Goal: Obtain resource: Download file/media

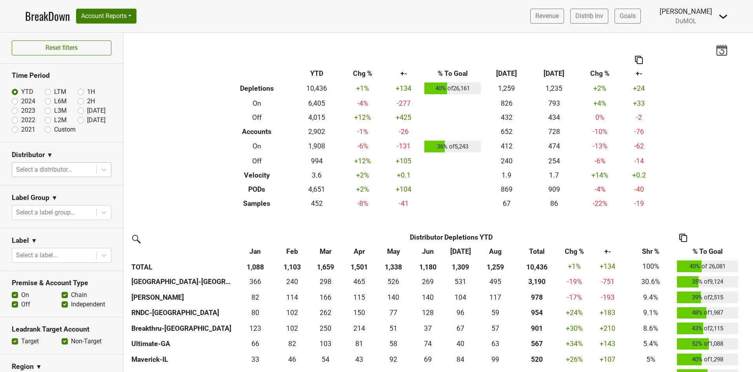
click at [54, 164] on div at bounding box center [54, 169] width 77 height 11
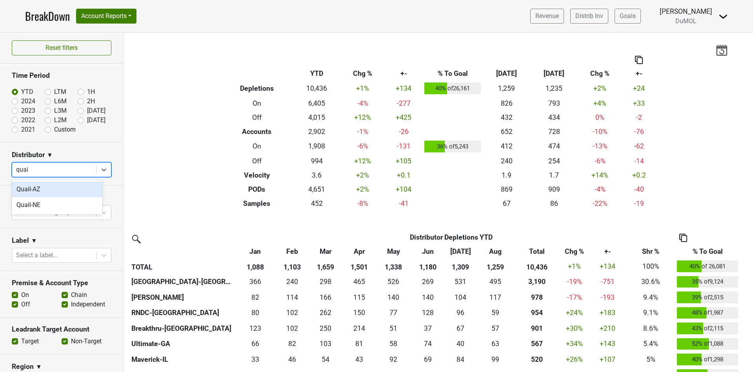
type input "quail"
click at [46, 204] on div "Quail-NE" at bounding box center [57, 205] width 91 height 16
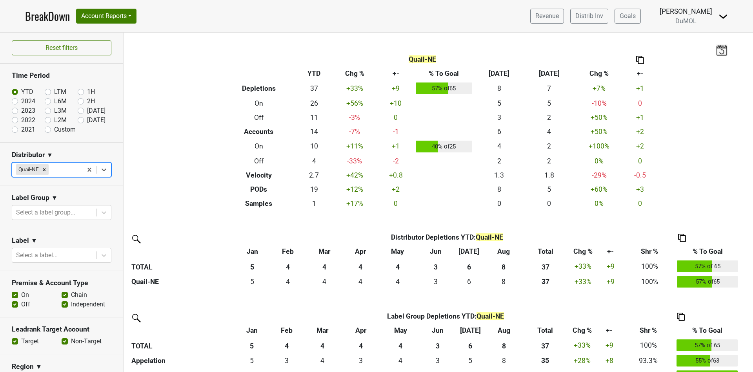
click at [21, 101] on label "2024" at bounding box center [28, 101] width 14 height 9
click at [15, 101] on input "2024" at bounding box center [27, 101] width 31 height 8
radio input "true"
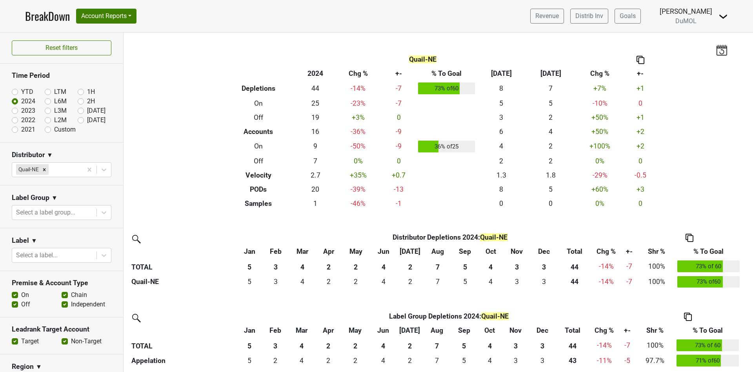
click at [21, 112] on label "2023" at bounding box center [28, 110] width 14 height 9
click at [15, 112] on input "2023" at bounding box center [27, 110] width 31 height 8
radio input "true"
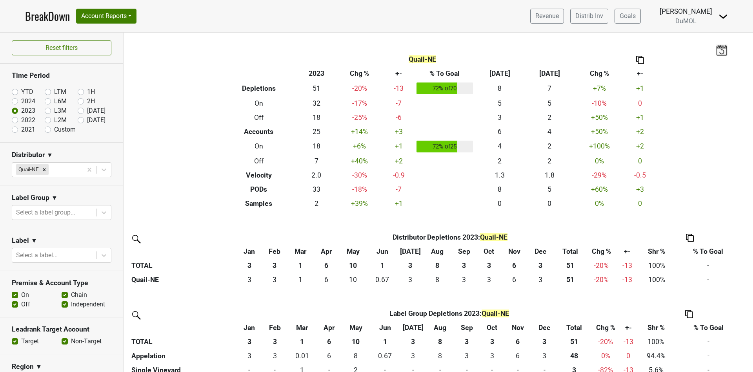
click at [21, 91] on label "YTD" at bounding box center [27, 91] width 12 height 9
click at [15, 91] on input "YTD" at bounding box center [27, 91] width 31 height 8
radio input "true"
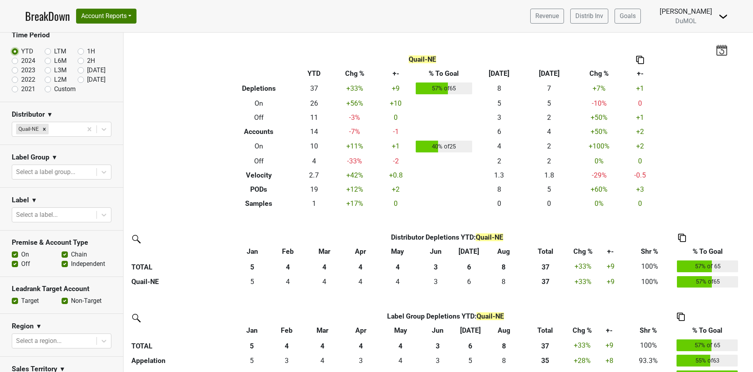
scroll to position [59, 0]
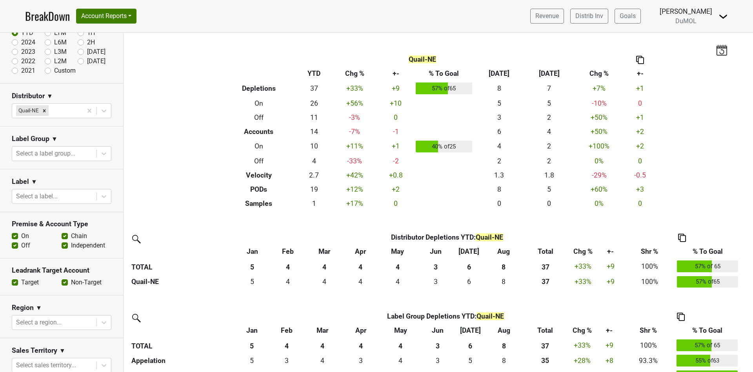
click at [21, 243] on label "Off" at bounding box center [25, 245] width 9 height 9
click at [14, 243] on input "Off" at bounding box center [15, 245] width 6 height 8
checkbox input "false"
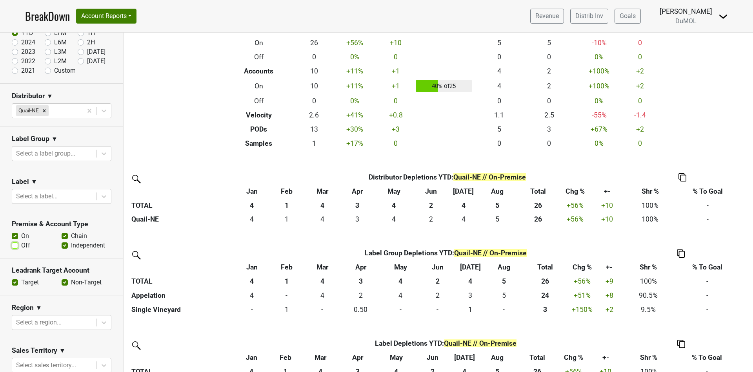
scroll to position [0, 0]
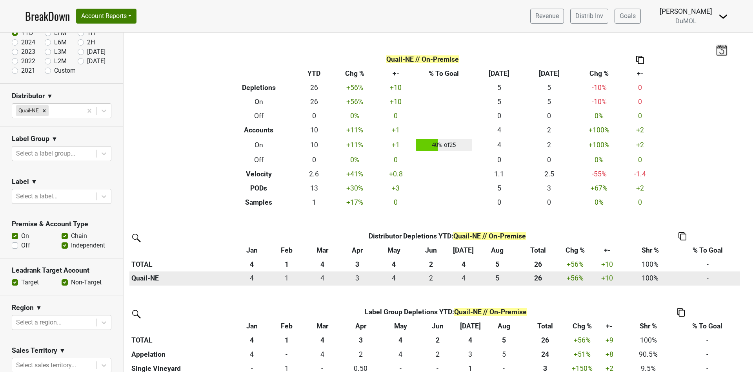
click at [253, 281] on div "4 4" at bounding box center [252, 278] width 31 height 10
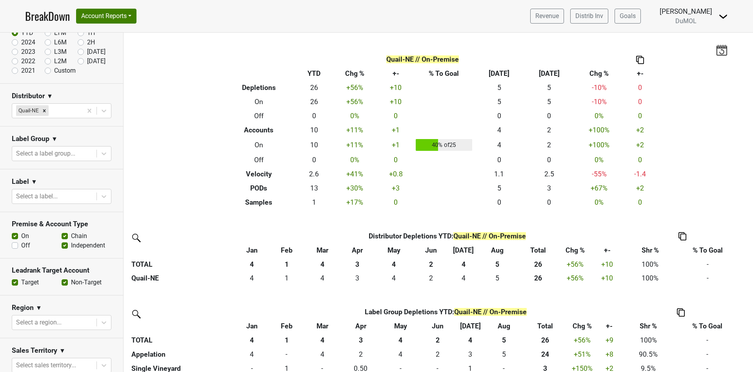
click at [21, 51] on label "2023" at bounding box center [28, 51] width 14 height 9
click at [14, 51] on input "2023" at bounding box center [27, 51] width 31 height 8
radio input "true"
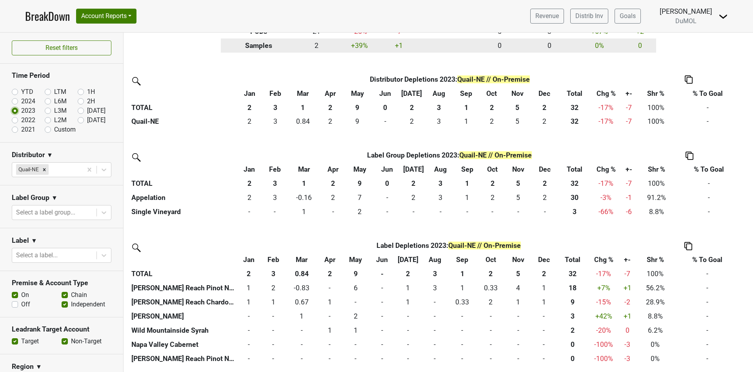
scroll to position [39, 0]
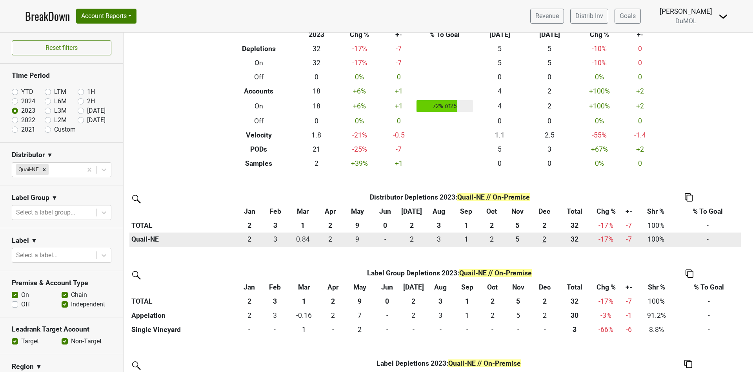
click at [543, 239] on div "2 2" at bounding box center [544, 239] width 23 height 10
click at [545, 241] on div "2 2" at bounding box center [544, 239] width 23 height 10
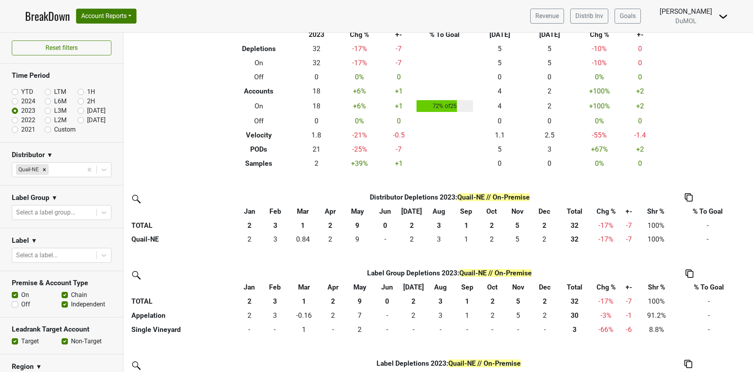
click at [21, 91] on label "YTD" at bounding box center [27, 91] width 12 height 9
click at [14, 91] on input "YTD" at bounding box center [27, 91] width 31 height 8
radio input "true"
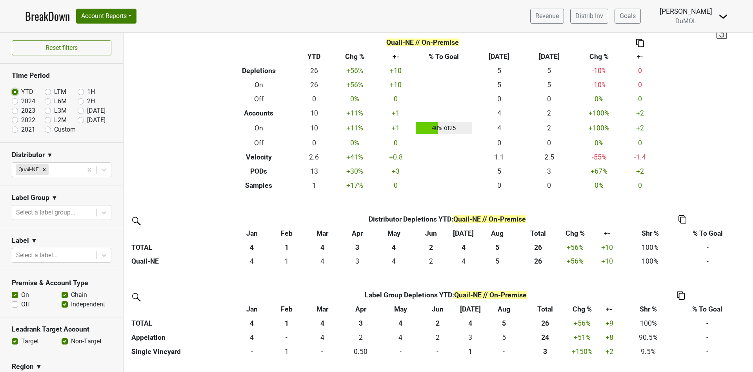
scroll to position [59, 0]
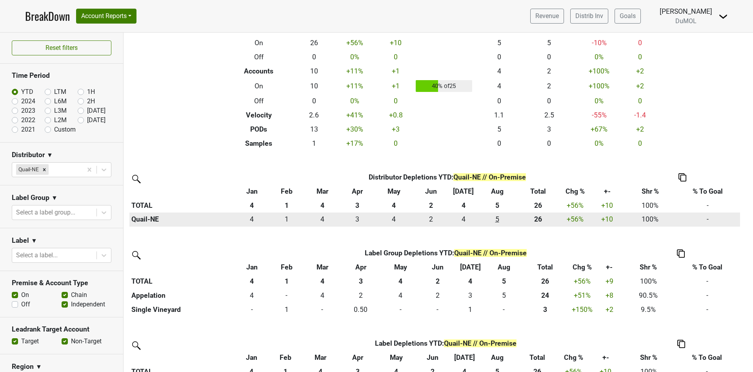
click at [500, 218] on div "4.5 5" at bounding box center [497, 219] width 33 height 10
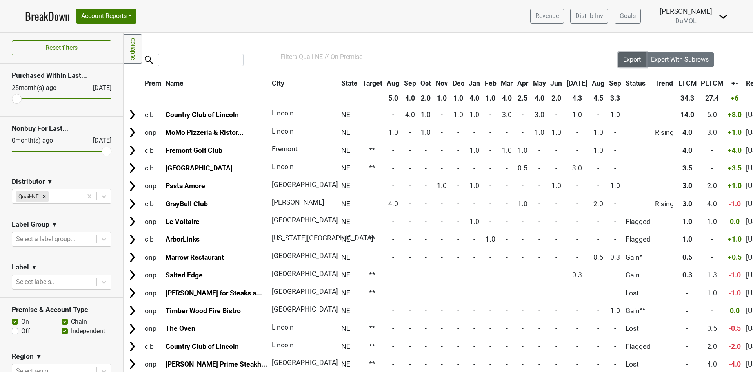
click at [618, 55] on button "Export" at bounding box center [632, 59] width 28 height 15
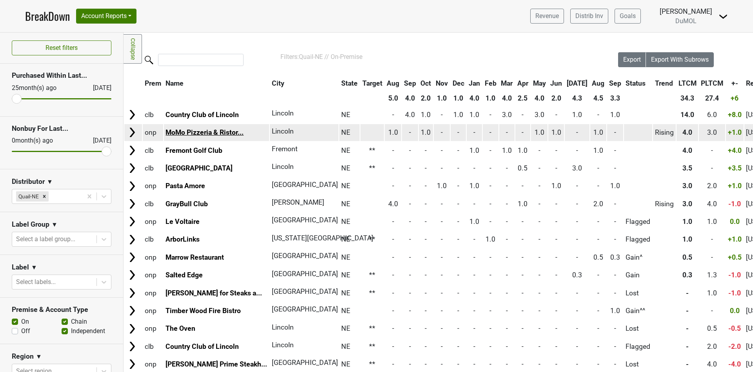
click at [177, 133] on link "MoMo Pizzeria & Ristor..." at bounding box center [205, 132] width 78 height 8
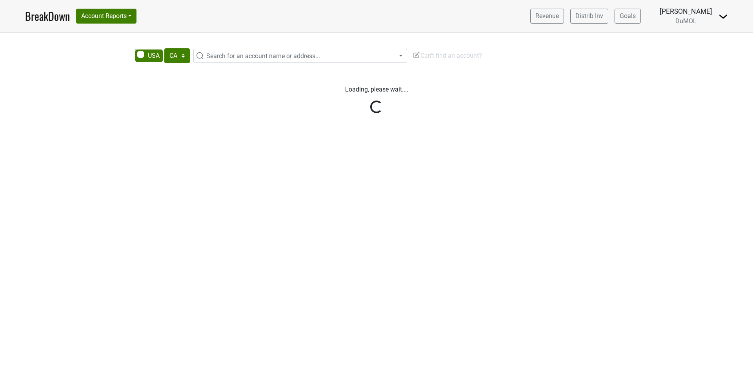
select select "CA"
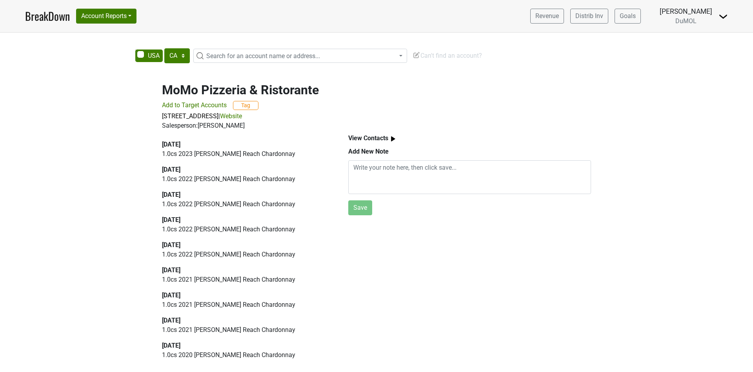
click at [242, 113] on link "Website" at bounding box center [231, 115] width 22 height 7
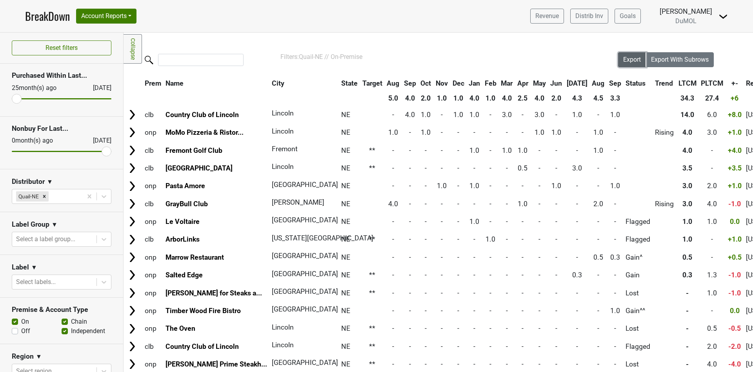
click at [624, 60] on span "Export" at bounding box center [633, 59] width 18 height 7
click at [627, 63] on button "Export" at bounding box center [632, 59] width 28 height 15
click at [624, 56] on span "Export" at bounding box center [633, 59] width 18 height 7
